Goal: Information Seeking & Learning: Find specific fact

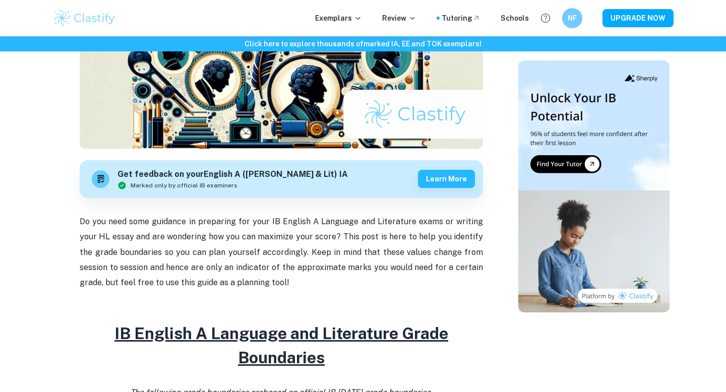
scroll to position [614, 0]
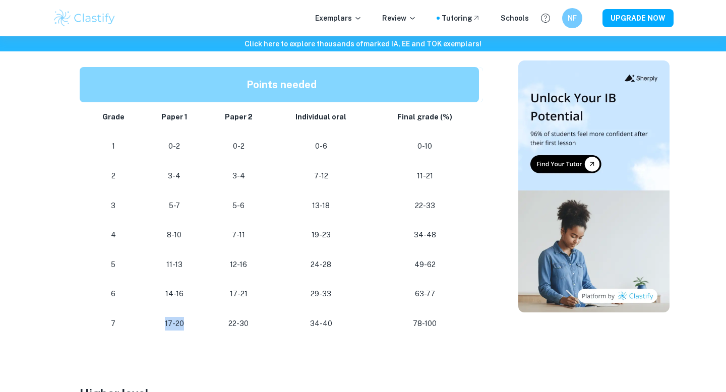
drag, startPoint x: 164, startPoint y: 322, endPoint x: 194, endPoint y: 322, distance: 29.2
click at [194, 322] on p "17-20" at bounding box center [174, 324] width 47 height 14
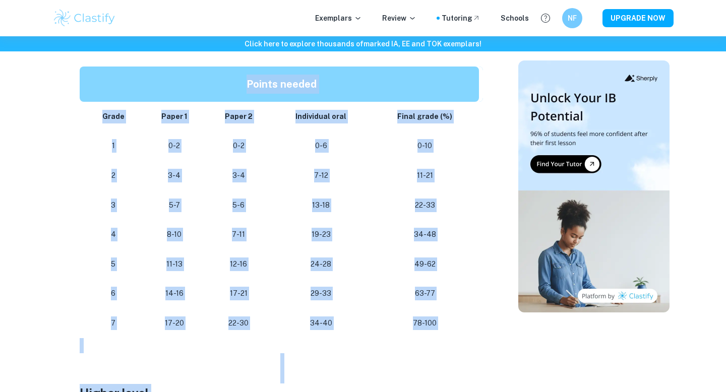
scroll to position [614, 0]
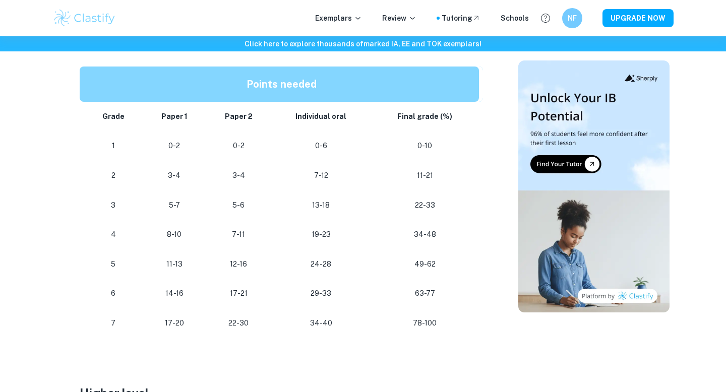
click at [178, 263] on p "11-13" at bounding box center [174, 265] width 47 height 14
drag, startPoint x: 167, startPoint y: 264, endPoint x: 188, endPoint y: 264, distance: 21.2
click at [188, 264] on p "11-13" at bounding box center [174, 265] width 47 height 14
click at [176, 264] on p "11-13" at bounding box center [174, 265] width 47 height 14
drag, startPoint x: 177, startPoint y: 267, endPoint x: 186, endPoint y: 267, distance: 8.6
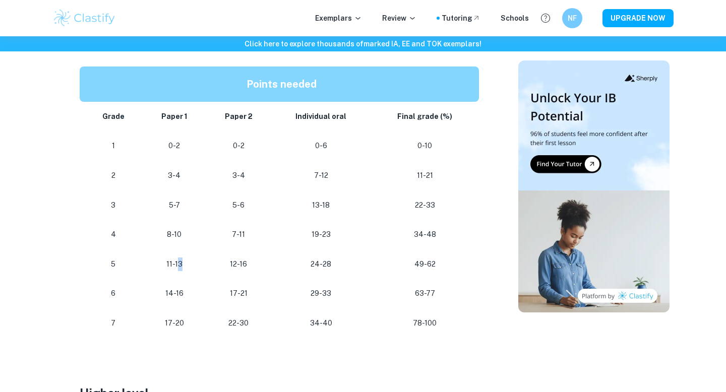
click at [186, 267] on p "11-13" at bounding box center [174, 265] width 47 height 14
click at [189, 282] on td "14-16" at bounding box center [174, 294] width 63 height 30
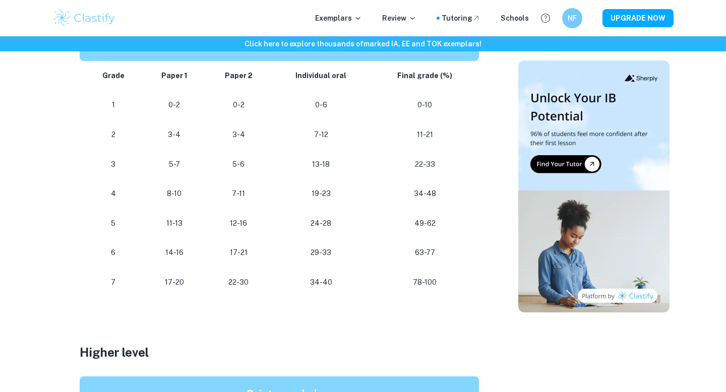
scroll to position [656, 0]
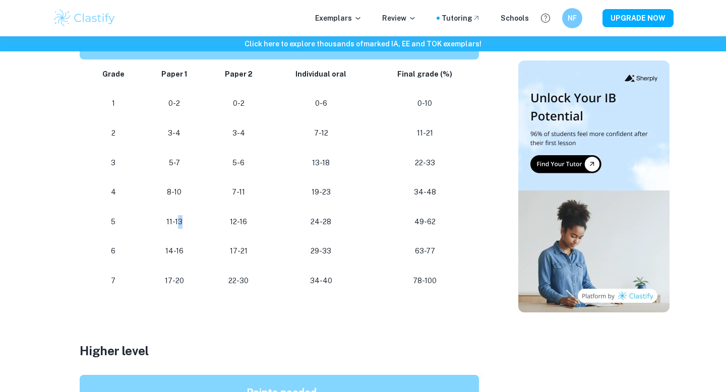
drag, startPoint x: 176, startPoint y: 222, endPoint x: 189, endPoint y: 222, distance: 12.6
click at [189, 222] on p "11-13" at bounding box center [174, 222] width 47 height 14
